Goal: Task Accomplishment & Management: Use online tool/utility

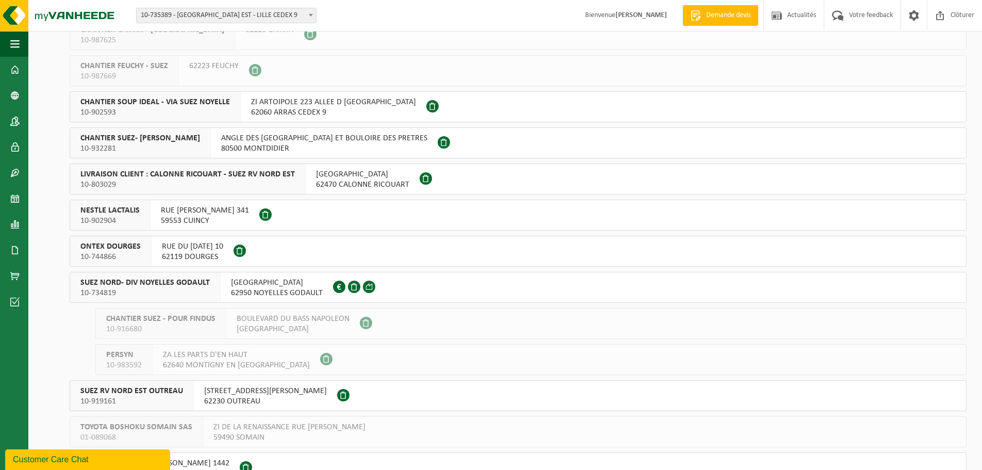
scroll to position [155, 0]
click at [151, 286] on span "SUEZ NORD- DIV NOYELLES GODAULT" at bounding box center [144, 281] width 129 height 10
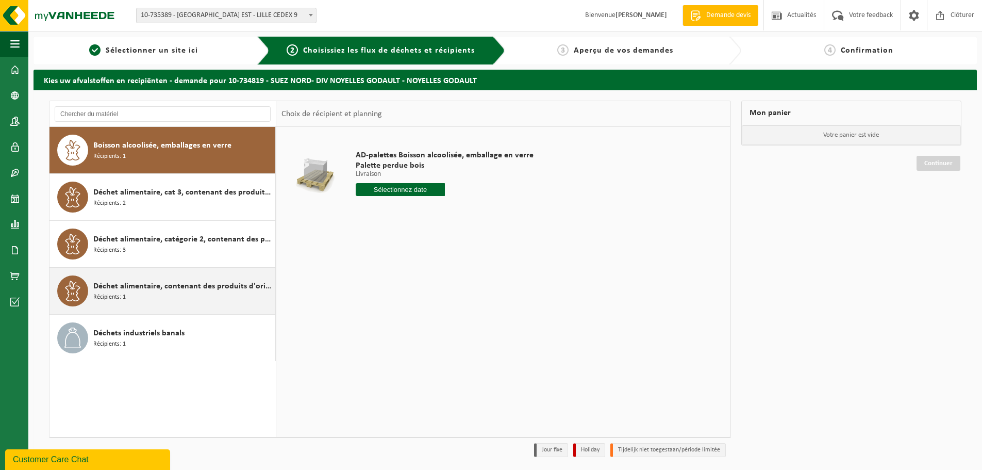
click at [220, 296] on div "Déchet alimentaire, contenant des produits d'origine animale, non emballé, caté…" at bounding box center [182, 290] width 179 height 31
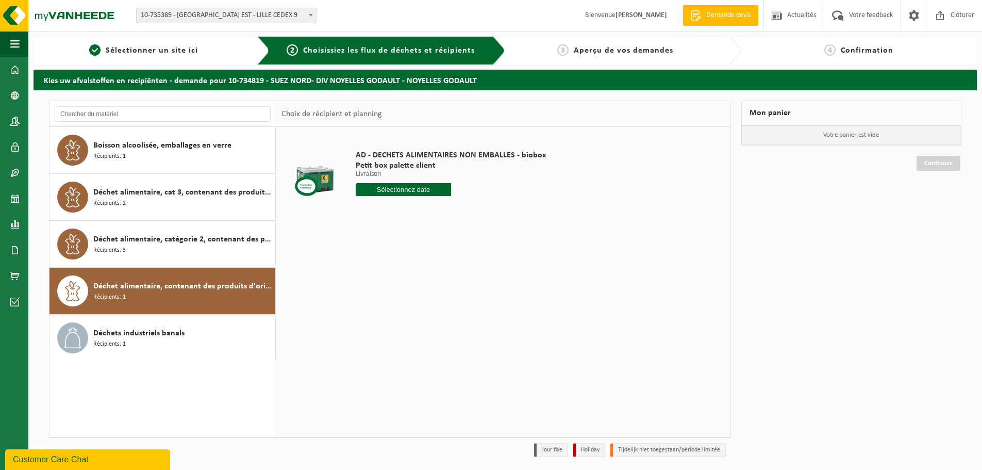
click at [442, 188] on input "text" at bounding box center [403, 189] width 95 height 13
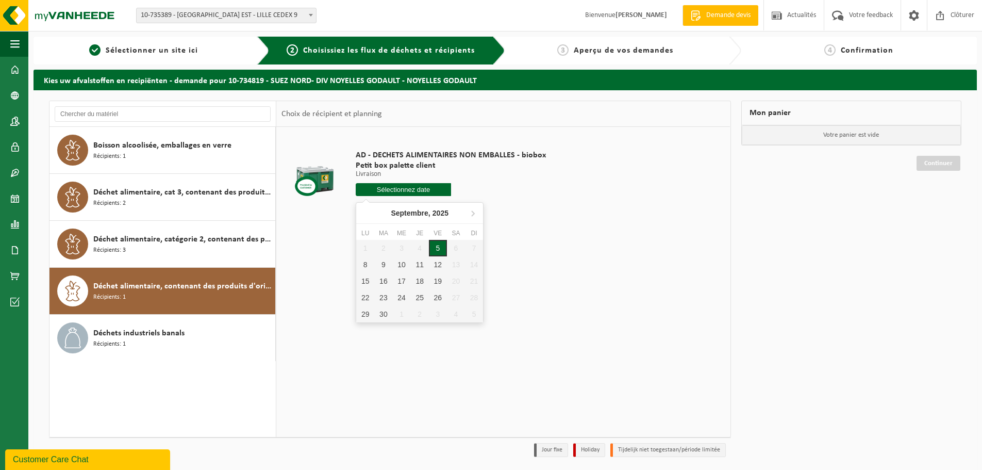
click at [440, 254] on div "5" at bounding box center [438, 248] width 18 height 16
type input "à partir de 2025-09-05"
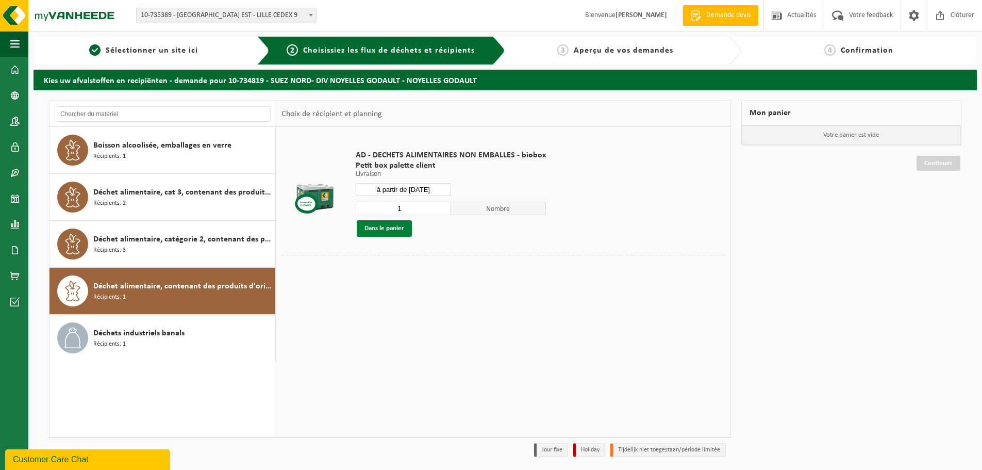
click at [403, 230] on button "Dans le panier" at bounding box center [384, 228] width 55 height 16
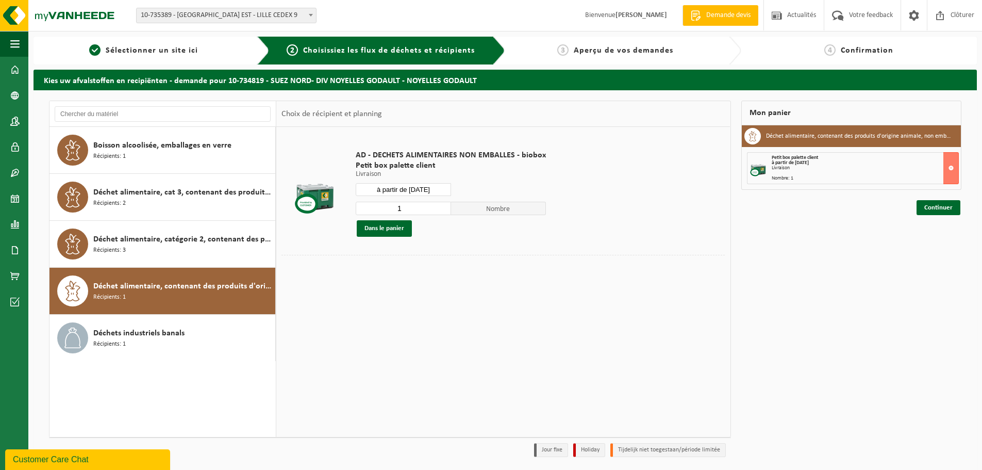
click at [926, 199] on div "Continuer" at bounding box center [851, 195] width 221 height 10
click at [927, 217] on div "Mon panier Déchet alimentaire, contenant des produits d'origine animale, non em…" at bounding box center [851, 281] width 231 height 361
click at [928, 214] on link "Continuer" at bounding box center [939, 207] width 44 height 15
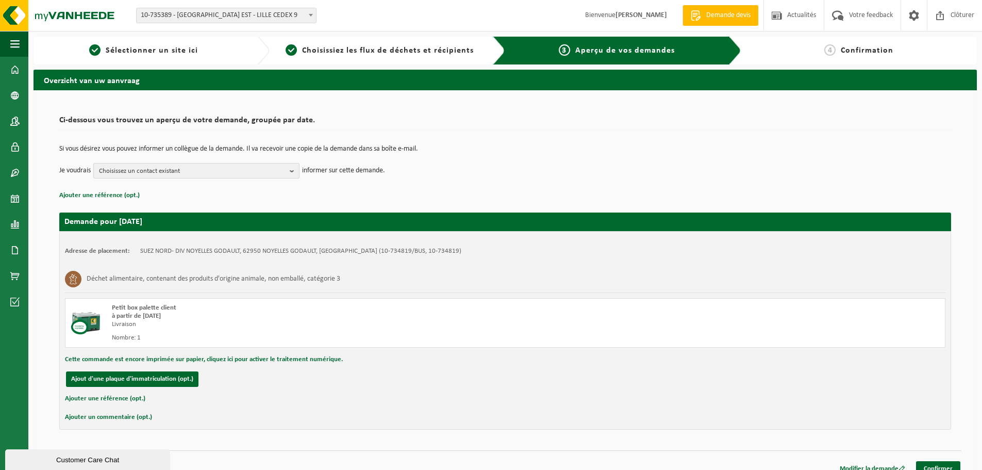
click at [164, 171] on span "Choisissez un contact existant" at bounding box center [192, 170] width 187 height 15
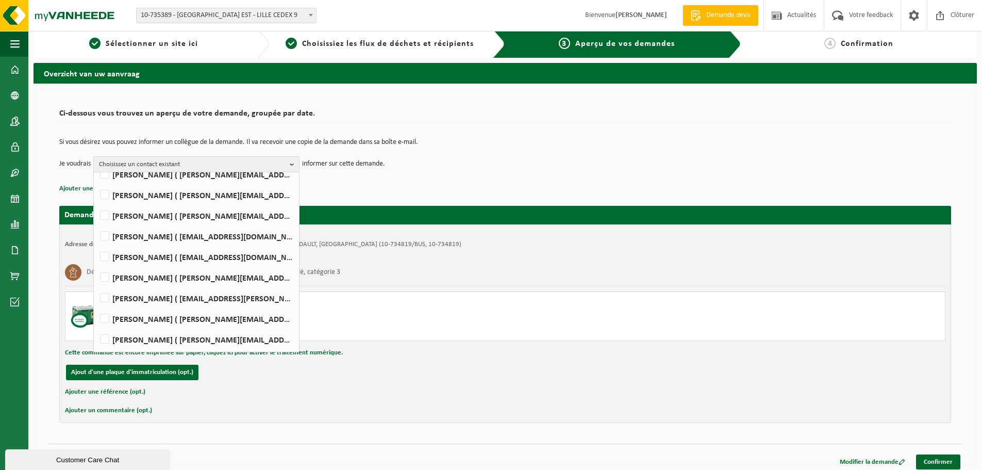
scroll to position [12, 0]
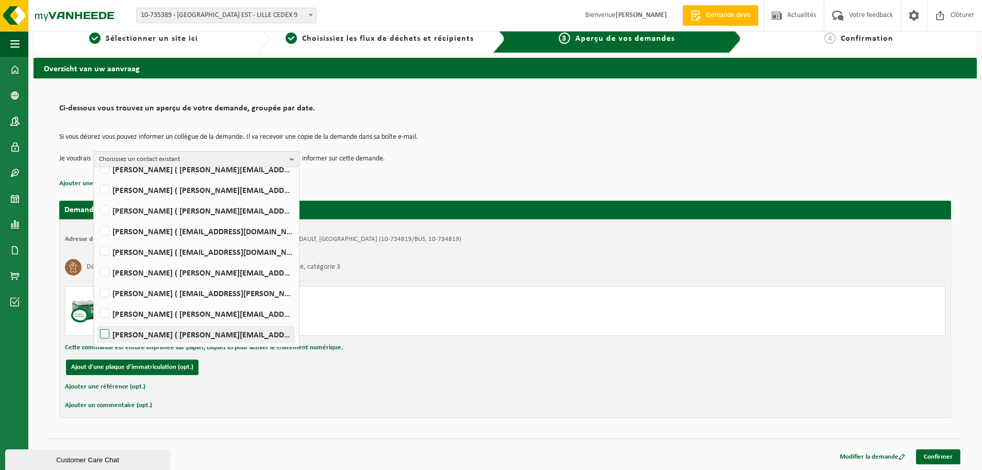
click at [162, 335] on label "Jerome Smal ( jerome.smal@suez.com )" at bounding box center [196, 333] width 196 height 15
click at [96, 321] on input "Jerome Smal ( jerome.smal@suez.com )" at bounding box center [96, 321] width 1 height 1
checkbox input "true"
click at [931, 456] on link "Confirmer" at bounding box center [938, 456] width 44 height 15
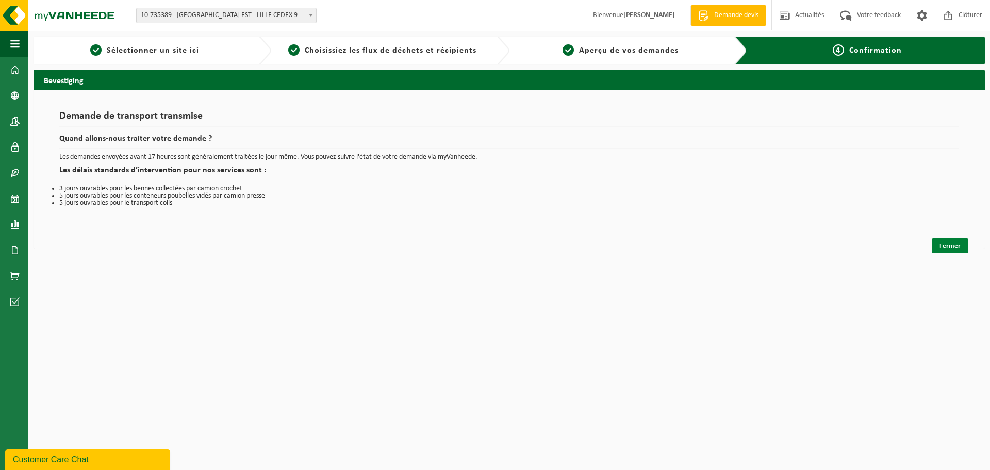
click at [956, 246] on link "Fermer" at bounding box center [950, 245] width 37 height 15
